Goal: Transaction & Acquisition: Book appointment/travel/reservation

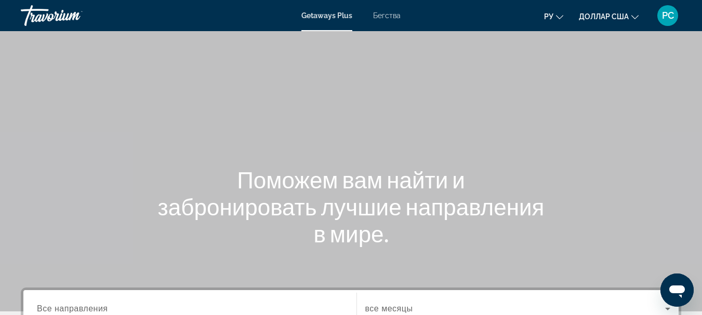
click at [332, 14] on font "Getaways Plus" at bounding box center [326, 15] width 51 height 8
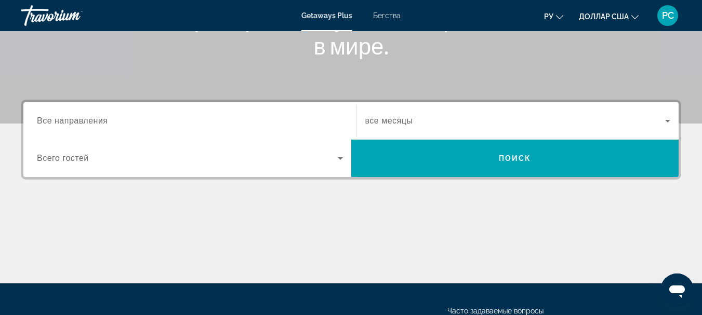
scroll to position [187, 0]
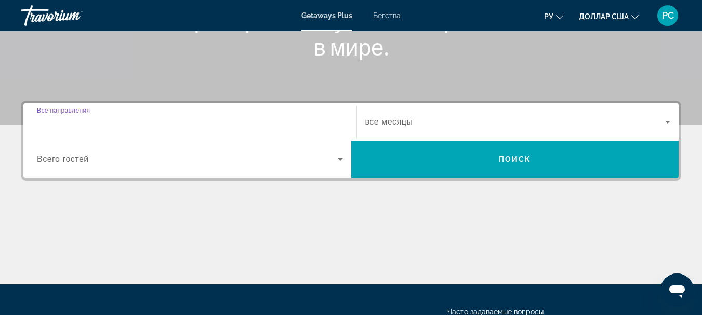
click at [297, 119] on input "Destination Все направления" at bounding box center [190, 122] width 306 height 12
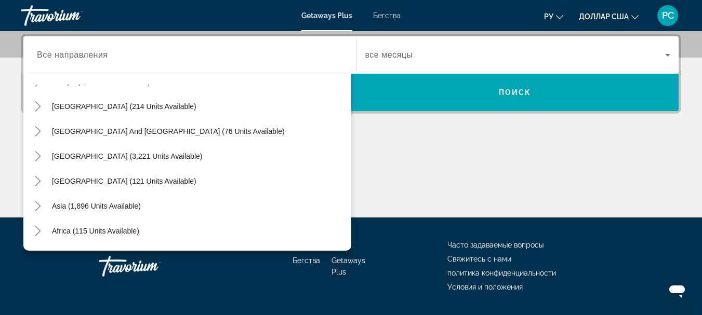
scroll to position [168, 0]
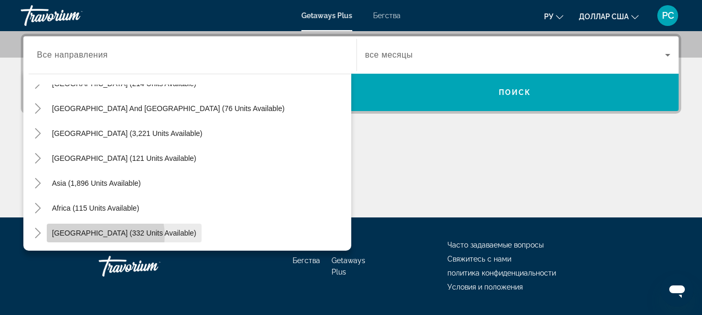
click at [95, 236] on span "[GEOGRAPHIC_DATA] (332 units available)" at bounding box center [124, 233] width 144 height 8
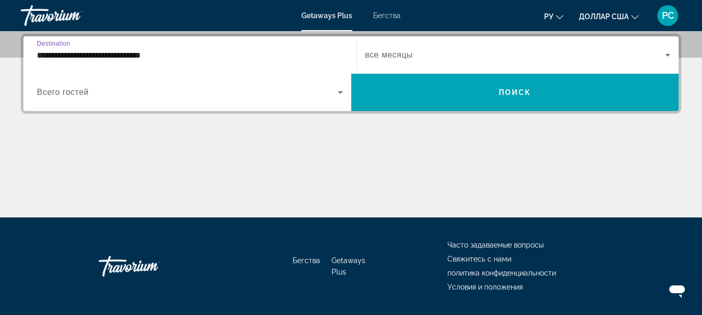
click at [165, 54] on input "**********" at bounding box center [190, 55] width 306 height 12
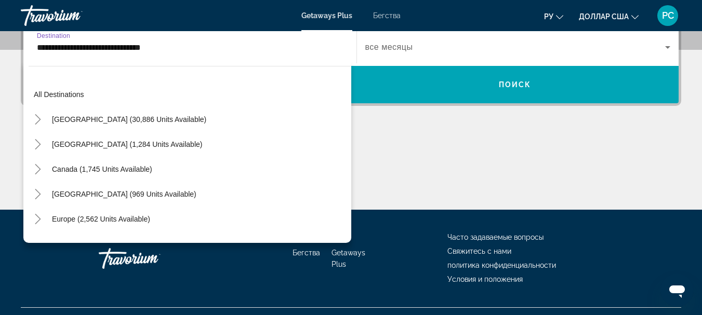
scroll to position [236, 0]
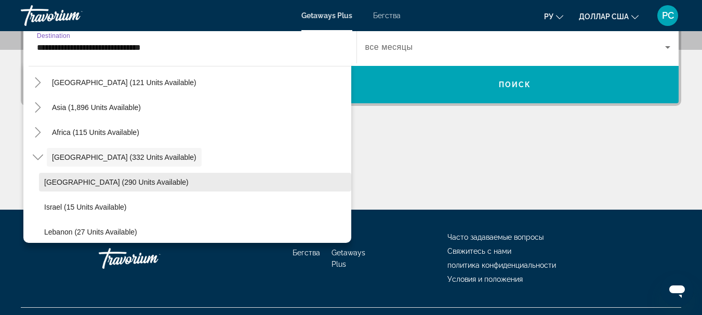
click at [71, 183] on span "[GEOGRAPHIC_DATA] (290 units available)" at bounding box center [116, 182] width 144 height 8
type input "**********"
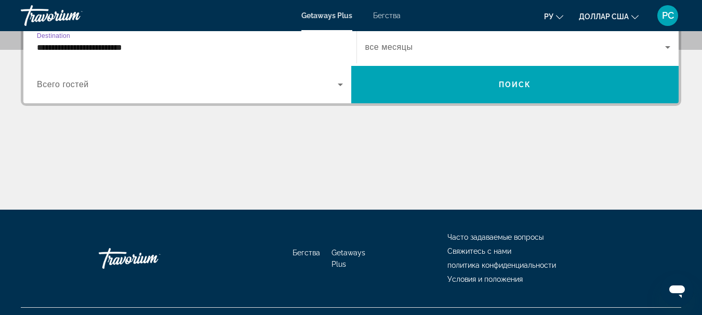
scroll to position [254, 0]
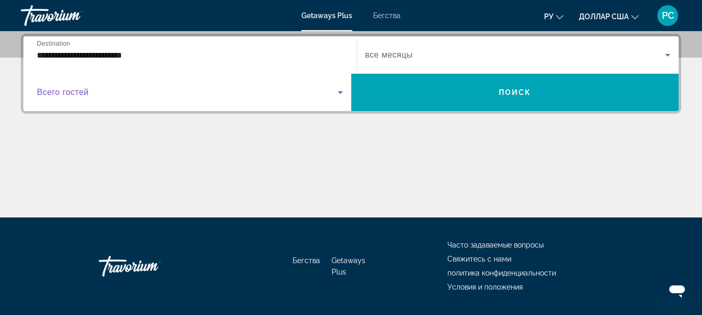
click at [339, 91] on icon "Виджет поиска" at bounding box center [340, 92] width 5 height 3
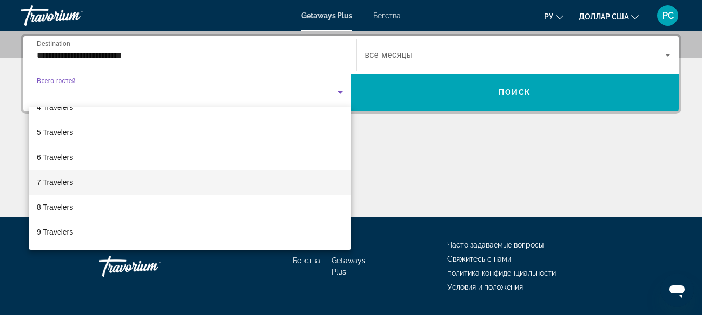
scroll to position [98, 0]
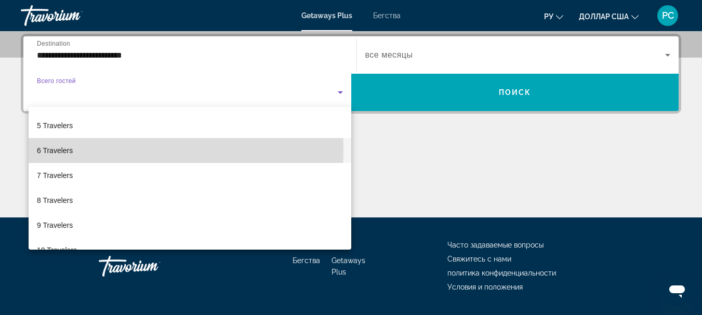
click at [74, 150] on mat-option "6 Travelers" at bounding box center [190, 150] width 323 height 25
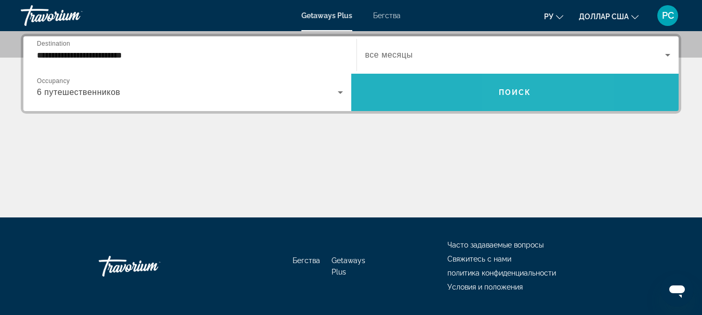
click at [545, 97] on span "Виджет поиска" at bounding box center [515, 92] width 328 height 25
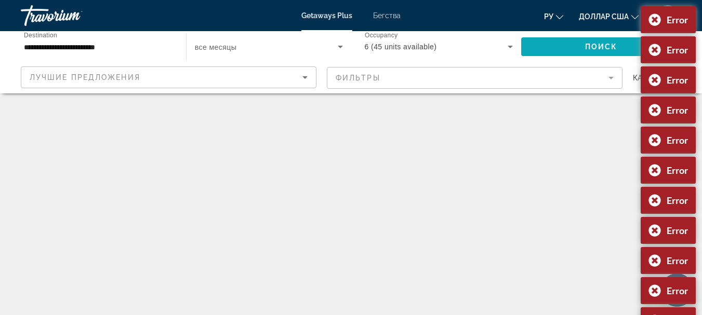
click at [551, 54] on span "Search widget" at bounding box center [601, 46] width 160 height 25
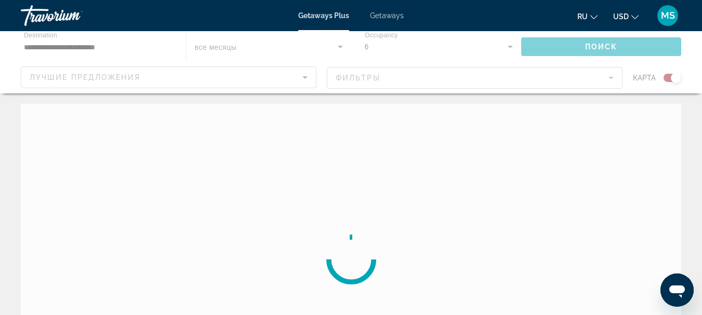
click at [386, 17] on span "Getaways" at bounding box center [387, 15] width 34 height 8
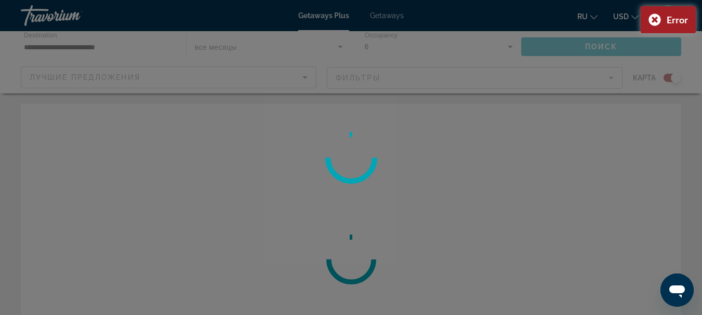
click at [386, 17] on div at bounding box center [351, 157] width 702 height 315
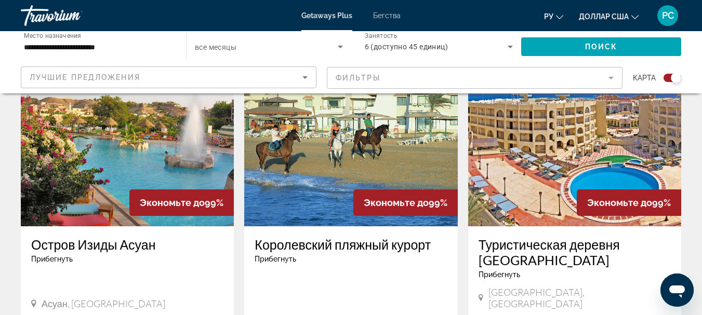
scroll to position [371, 0]
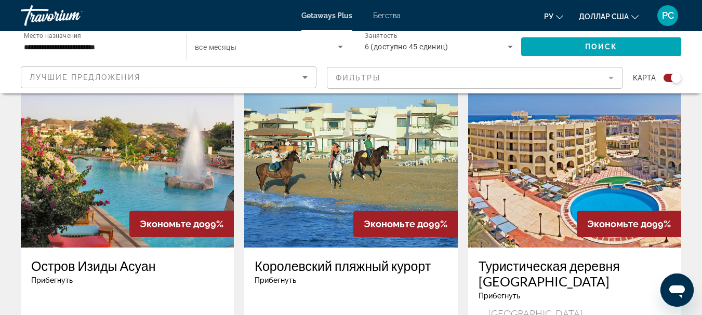
click at [582, 209] on img "Основное содержание" at bounding box center [574, 165] width 213 height 166
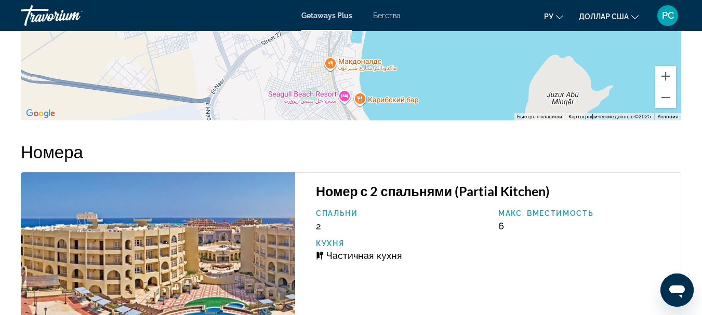
scroll to position [1710, 0]
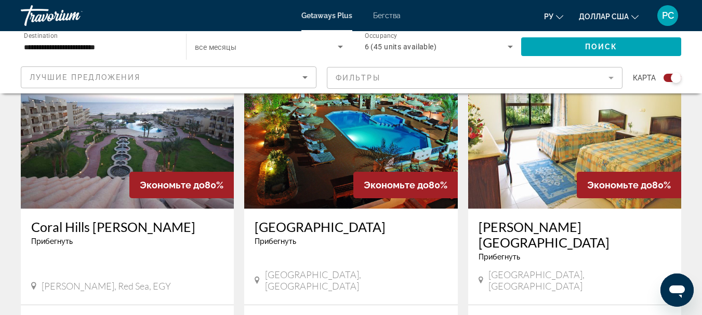
scroll to position [1123, 0]
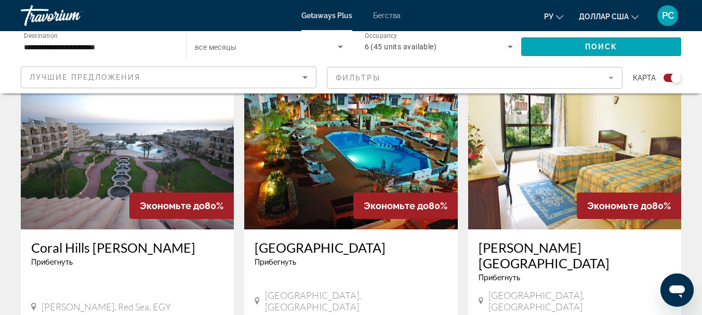
click at [178, 144] on img "Основное содержание" at bounding box center [127, 146] width 213 height 166
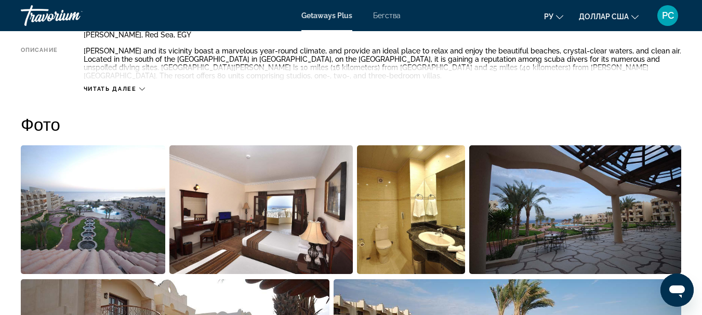
scroll to position [589, 0]
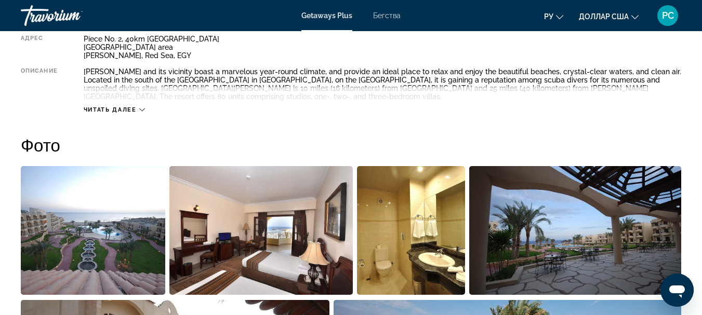
click at [146, 244] on img "Open full-screen image slider" at bounding box center [93, 230] width 144 height 129
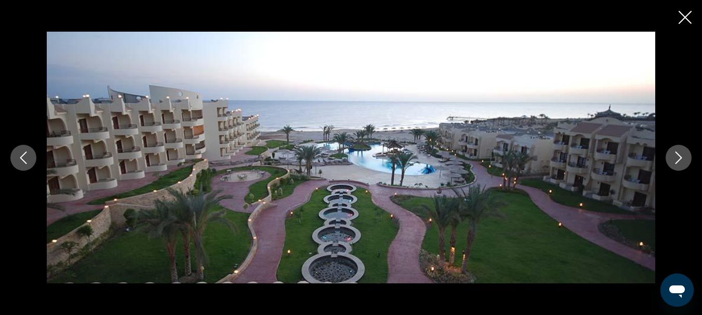
click at [679, 156] on icon "Next image" at bounding box center [679, 158] width 12 height 12
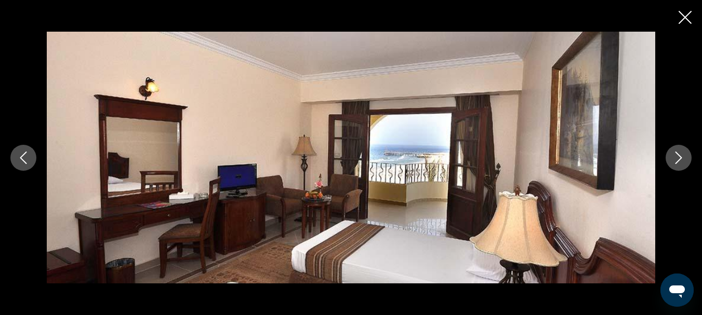
click at [679, 156] on icon "Next image" at bounding box center [679, 158] width 12 height 12
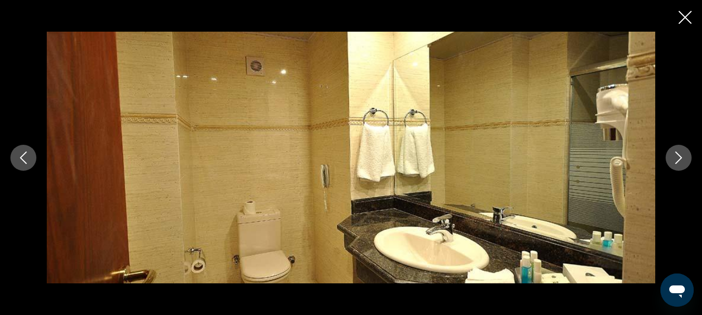
click at [679, 156] on icon "Next image" at bounding box center [679, 158] width 12 height 12
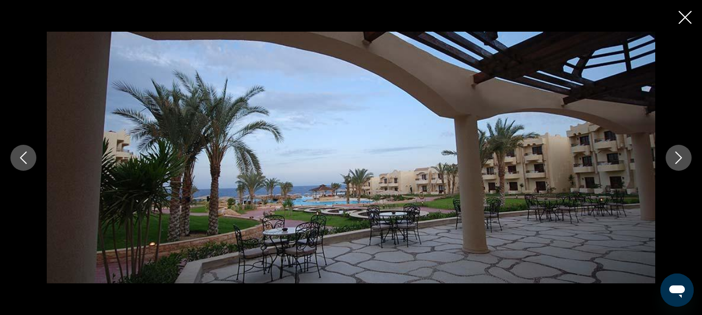
click at [679, 156] on icon "Next image" at bounding box center [679, 158] width 12 height 12
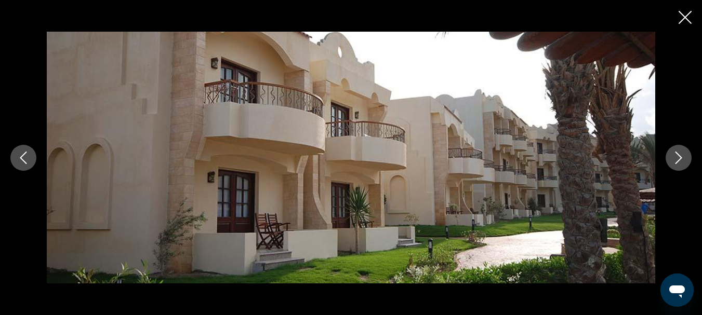
click at [679, 156] on icon "Next image" at bounding box center [679, 158] width 12 height 12
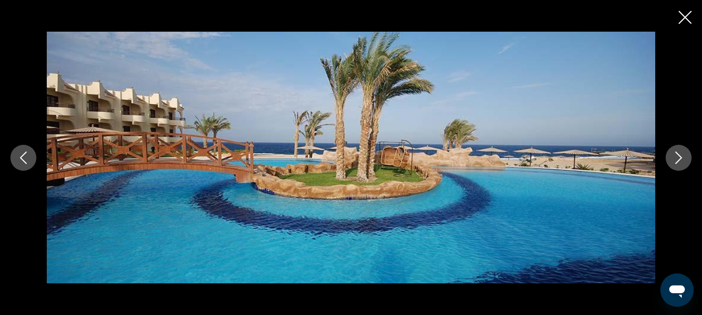
click at [679, 156] on icon "Next image" at bounding box center [679, 158] width 12 height 12
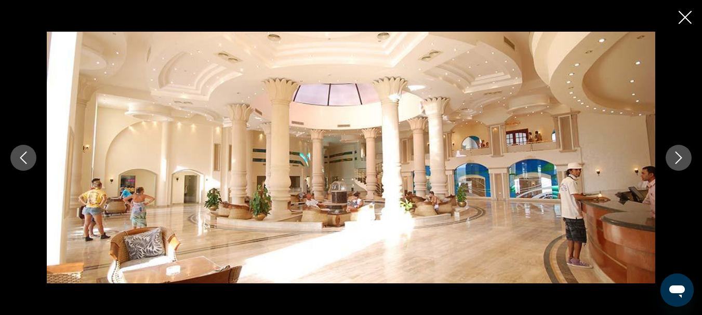
click at [284, 147] on img "Основное содержание" at bounding box center [351, 158] width 609 height 253
click at [407, 56] on img "Основное содержание" at bounding box center [351, 158] width 609 height 253
